Goal: Task Accomplishment & Management: Use online tool/utility

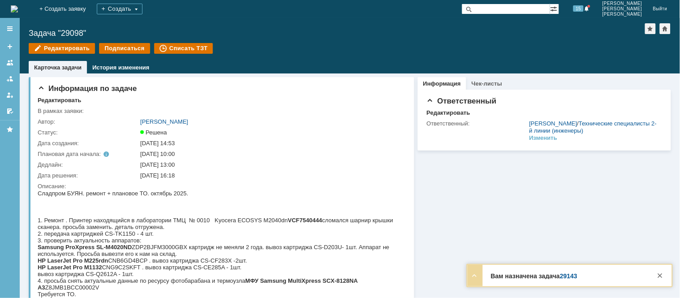
click at [18, 9] on img at bounding box center [14, 8] width 7 height 7
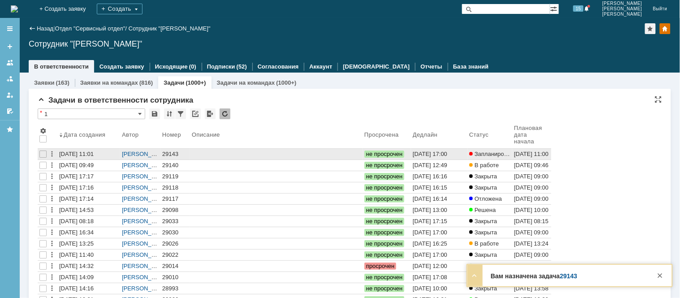
click at [173, 153] on div "29143" at bounding box center [175, 154] width 26 height 7
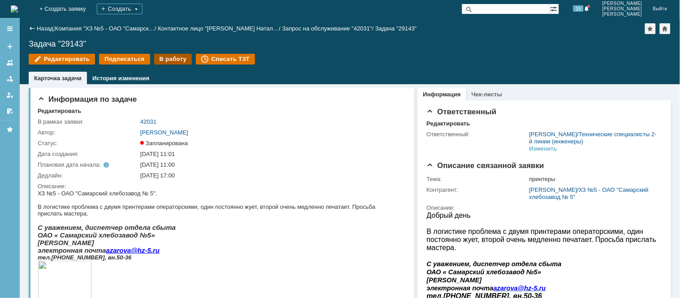
click at [166, 57] on div "В работу" at bounding box center [173, 59] width 38 height 11
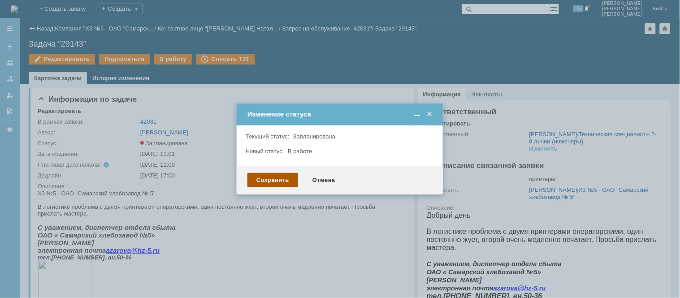
click at [289, 182] on div "Сохранить" at bounding box center [272, 180] width 51 height 14
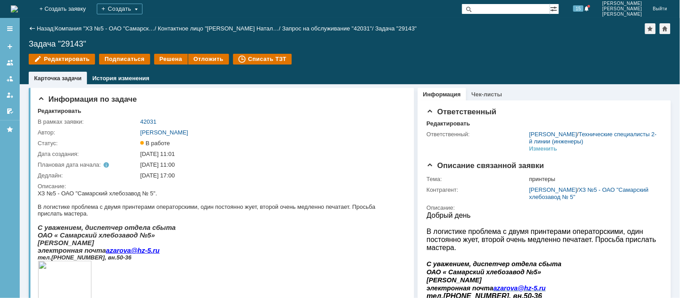
click at [18, 13] on img at bounding box center [14, 8] width 7 height 7
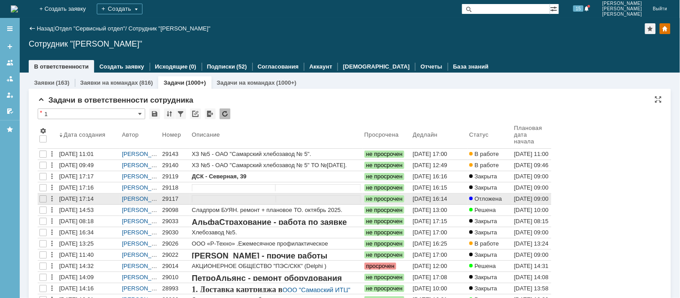
click at [169, 198] on div "29117" at bounding box center [175, 198] width 26 height 7
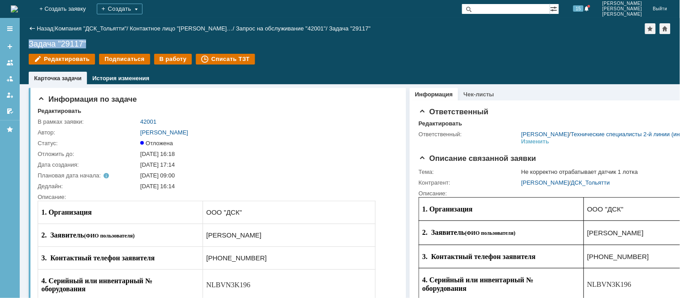
drag, startPoint x: 93, startPoint y: 42, endPoint x: 23, endPoint y: 46, distance: 70.5
click at [23, 46] on div "Назад | Компания "ДСК_Тольятти" / Контактное лицо "[PERSON_NAME]… / Запрос на о…" at bounding box center [350, 51] width 660 height 66
copy div "Задача "29117""
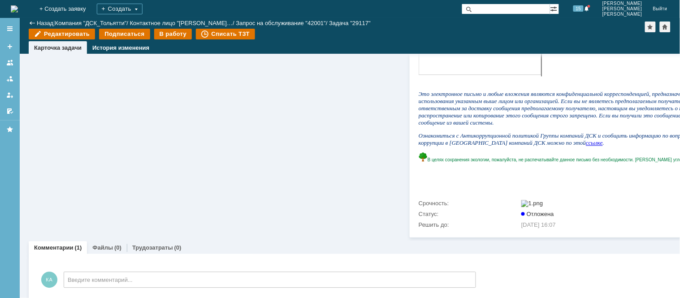
scroll to position [582, 0]
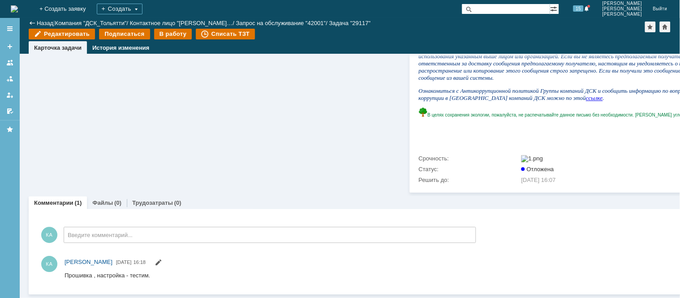
click at [156, 274] on html "Прошивка , настройка - тестим." at bounding box center [408, 276] width 688 height 8
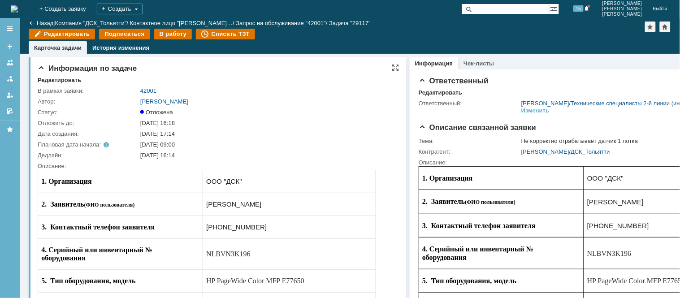
scroll to position [0, 0]
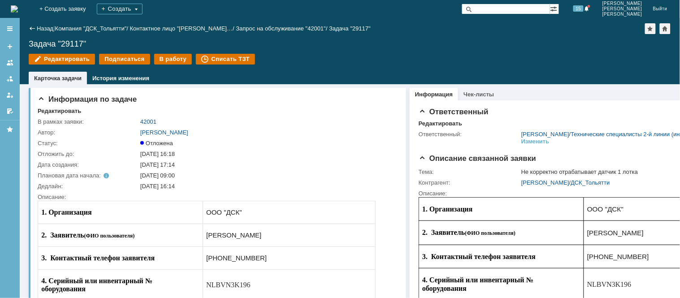
click at [35, 27] on div "Назад" at bounding box center [41, 28] width 25 height 7
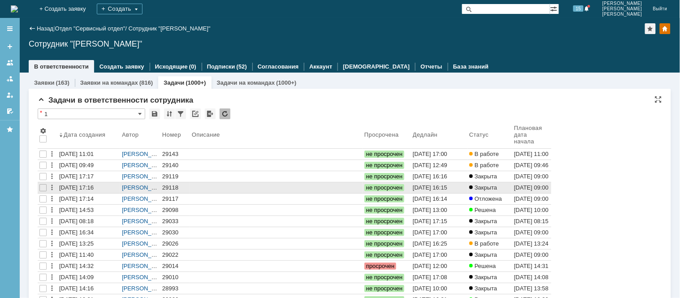
click at [164, 186] on div "29118" at bounding box center [175, 187] width 26 height 7
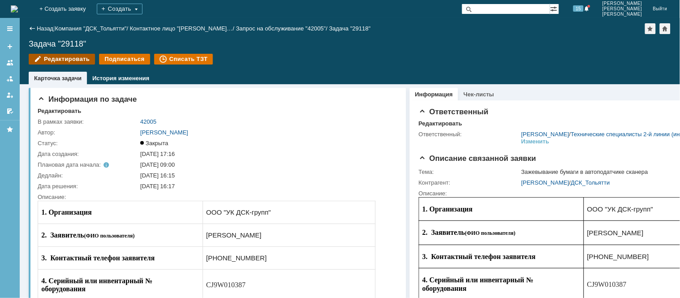
drag, startPoint x: 108, startPoint y: 46, endPoint x: 43, endPoint y: 55, distance: 65.7
click at [43, 55] on div "Назад | Компания "ДСК_Тольятти" / Контактное лицо "[PERSON_NAME]… / Запрос на о…" at bounding box center [350, 51] width 660 height 66
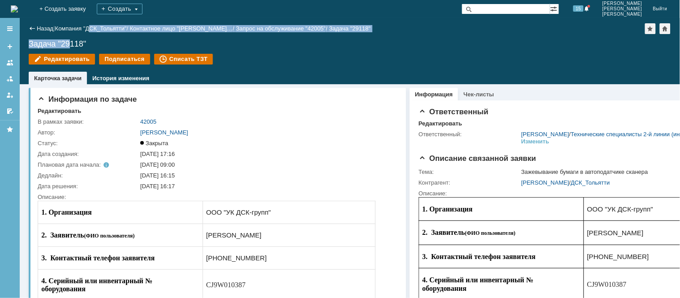
copy div "СК_Тольятти" / Контактное лицо "[PERSON_NAME]… / Запрос на обслуживание "42005"…"
drag, startPoint x: 97, startPoint y: 34, endPoint x: 45, endPoint y: 37, distance: 52.5
click at [33, 36] on div "Назад | Компания "ДСК_Тольятти" / Контактное лицо "[PERSON_NAME]… / Запрос на о…" at bounding box center [350, 51] width 660 height 66
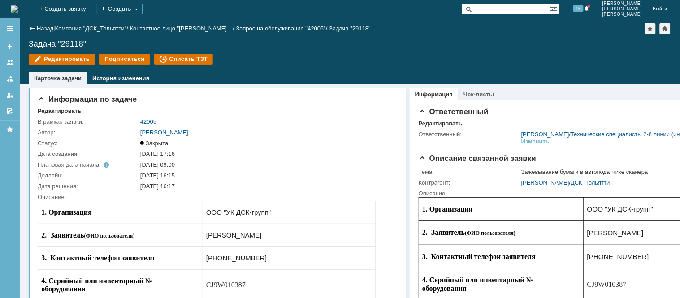
click at [75, 45] on div "Задача "29118"" at bounding box center [350, 43] width 642 height 9
drag, startPoint x: 87, startPoint y: 41, endPoint x: 29, endPoint y: 43, distance: 58.7
click at [29, 43] on div "Задача "29118"" at bounding box center [350, 43] width 642 height 9
copy div "Задача "29118""
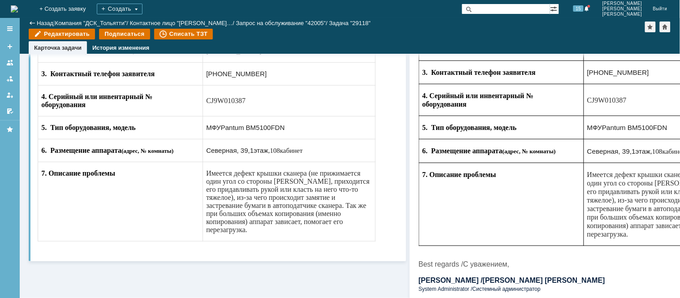
scroll to position [199, 0]
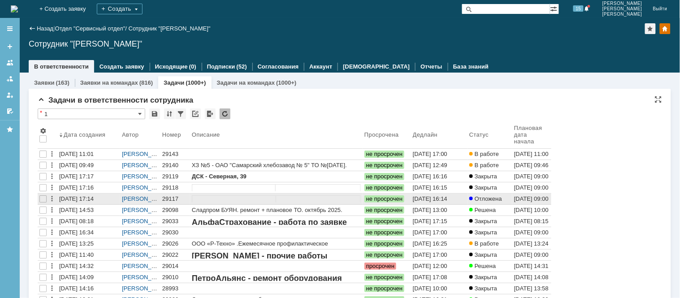
click at [171, 199] on div "29117" at bounding box center [175, 198] width 26 height 7
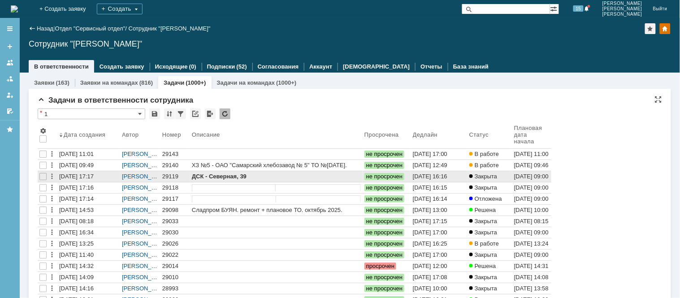
click at [166, 177] on div "29119" at bounding box center [175, 176] width 26 height 7
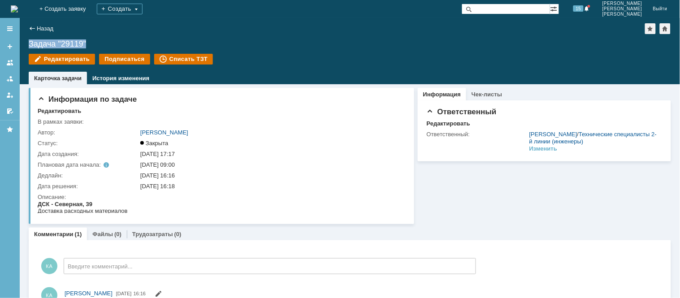
drag, startPoint x: 93, startPoint y: 47, endPoint x: 20, endPoint y: 35, distance: 74.1
click at [20, 35] on div "Назад | Задача "29119" Задача "29119" Редактировать Подписаться Списать ТЗТ tas…" at bounding box center [350, 51] width 660 height 66
copy div "Задача "29119""
